Goal: Transaction & Acquisition: Purchase product/service

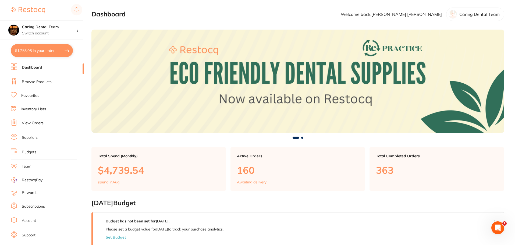
click at [30, 82] on link "Browse Products" at bounding box center [37, 81] width 30 height 5
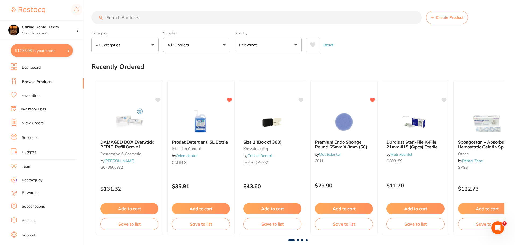
click at [239, 17] on input "search" at bounding box center [256, 17] width 330 height 13
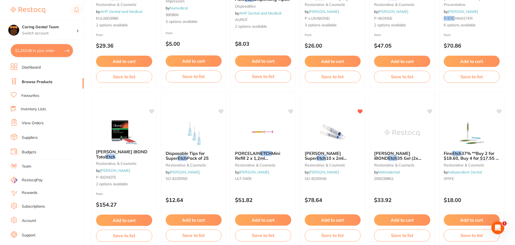
scroll to position [188, 0]
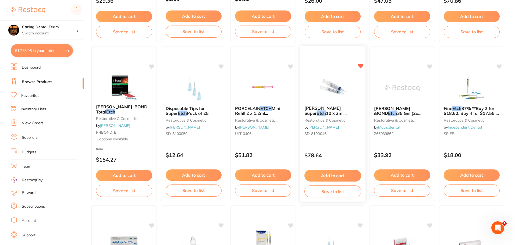
type input "ETCH"
click at [337, 92] on img at bounding box center [332, 87] width 35 height 27
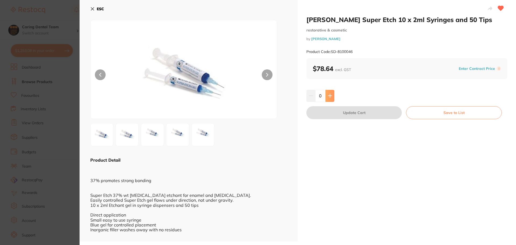
click at [327, 98] on button at bounding box center [330, 96] width 9 height 12
type input "1"
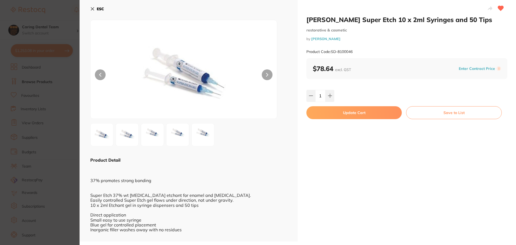
scroll to position [1, 0]
click at [325, 115] on button "Update Cart" at bounding box center [354, 112] width 95 height 13
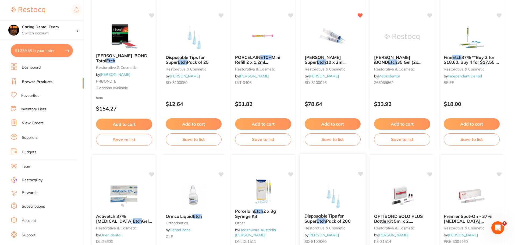
scroll to position [188, 0]
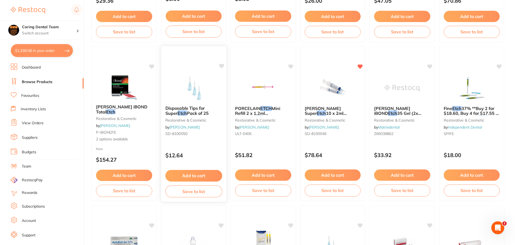
click at [203, 136] on div "Disposable Tips for Super Etch Pack of 25 restorative & cosmetic by [PERSON_NAM…" at bounding box center [193, 121] width 65 height 41
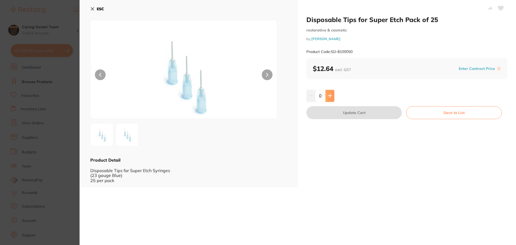
click at [329, 97] on icon at bounding box center [329, 95] width 3 height 3
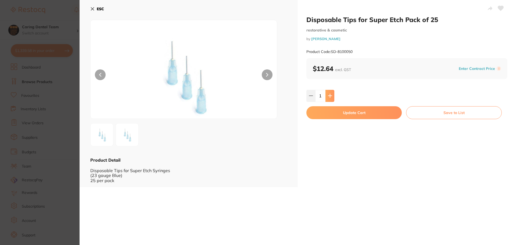
click at [329, 97] on icon at bounding box center [329, 95] width 3 height 3
type input "2"
click at [343, 116] on button "Update Cart" at bounding box center [354, 112] width 95 height 13
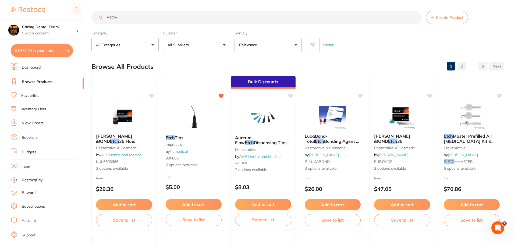
drag, startPoint x: 145, startPoint y: 17, endPoint x: 65, endPoint y: 17, distance: 80.2
click at [65, 17] on div "$1,367.39 Caring Dental Team Switch account Caring Dental Team $1,367.39 in you…" at bounding box center [257, 122] width 515 height 245
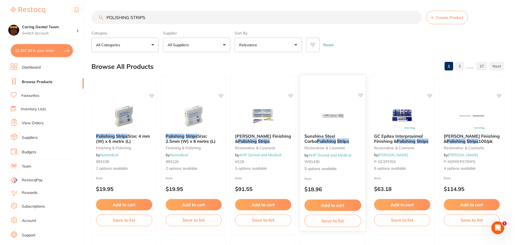
type input "POLISHING STRIPS"
click at [338, 118] on img at bounding box center [332, 115] width 35 height 27
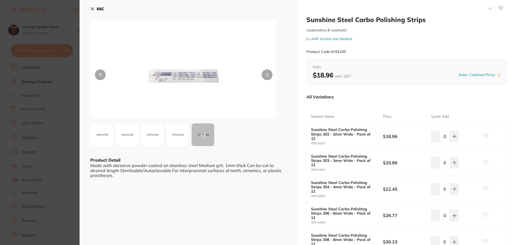
click at [88, 70] on div "ESC + 1 Product Detail Made with abrasive powder coated on stainless steel Medi…" at bounding box center [189, 147] width 218 height 294
click at [92, 71] on div at bounding box center [183, 69] width 187 height 99
click at [96, 73] on button at bounding box center [100, 74] width 11 height 11
